Goal: Information Seeking & Learning: Check status

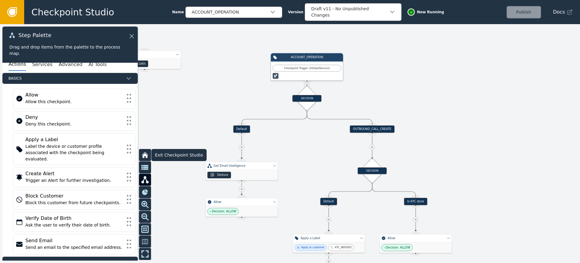
click at [145, 152] on icon at bounding box center [144, 155] width 7 height 7
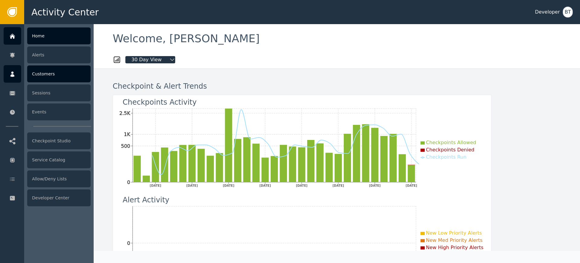
click at [51, 75] on div "Customers" at bounding box center [58, 74] width 63 height 17
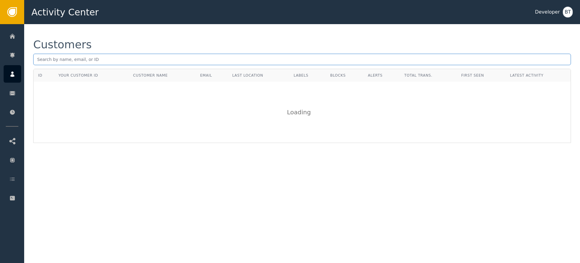
click at [140, 61] on input "text" at bounding box center [302, 59] width 538 height 11
type input "[PERSON_NAME][EMAIL_ADDRESS]"
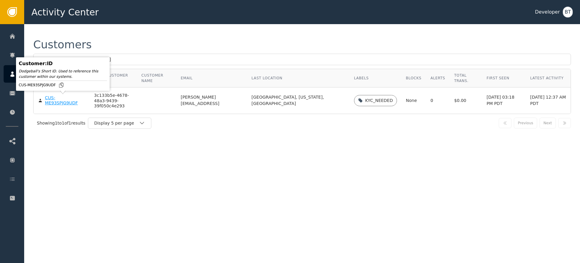
click at [59, 102] on div "CUS-ME93SPJG9UDF" at bounding box center [65, 100] width 40 height 11
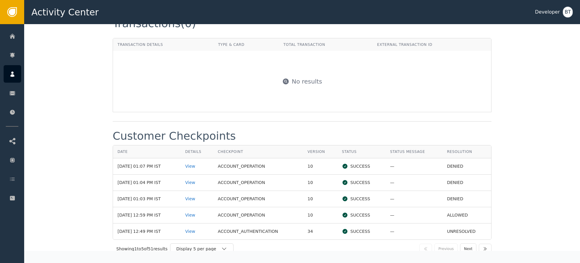
scroll to position [682, 0]
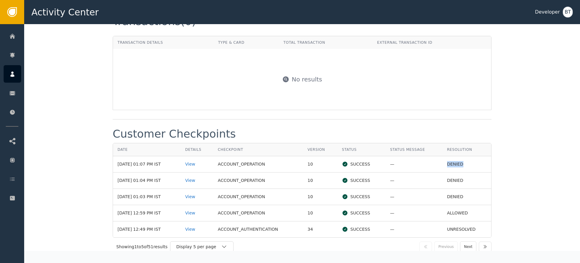
drag, startPoint x: 453, startPoint y: 163, endPoint x: 411, endPoint y: 160, distance: 41.8
click at [411, 160] on tr "[DATE] 01:07 PM IST View ACCOUNT_OPERATION 10 SUCCESS — DENIED" at bounding box center [302, 165] width 378 height 16
click at [197, 164] on div "View" at bounding box center [197, 164] width 24 height 6
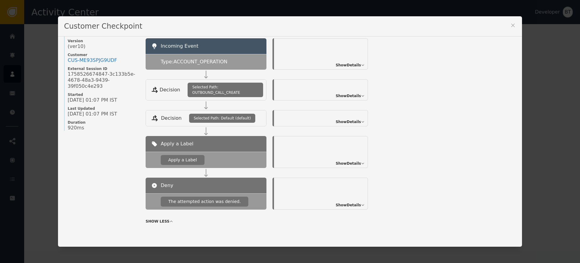
scroll to position [20, 0]
